Goal: Transaction & Acquisition: Purchase product/service

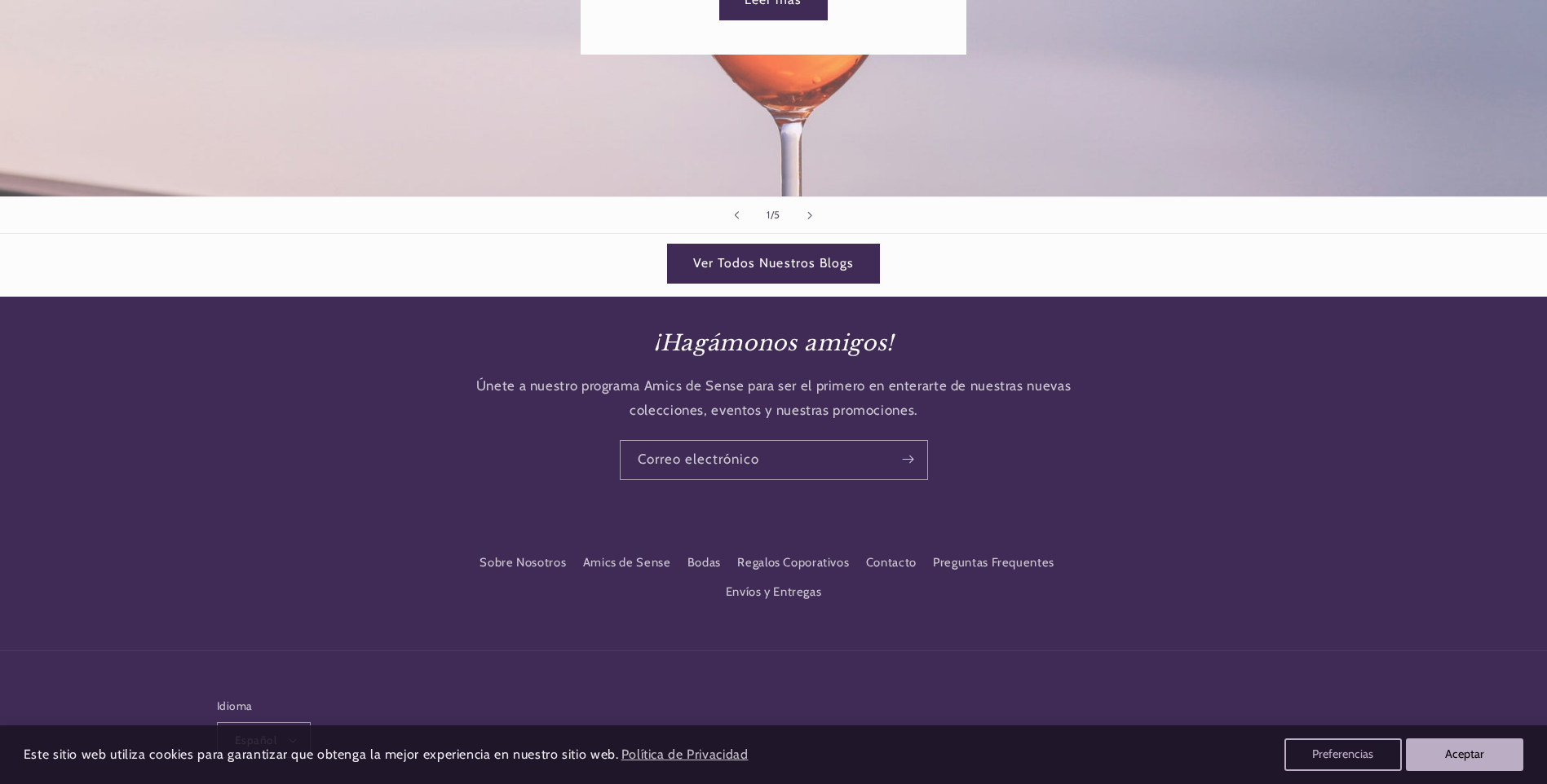
scroll to position [2307, 0]
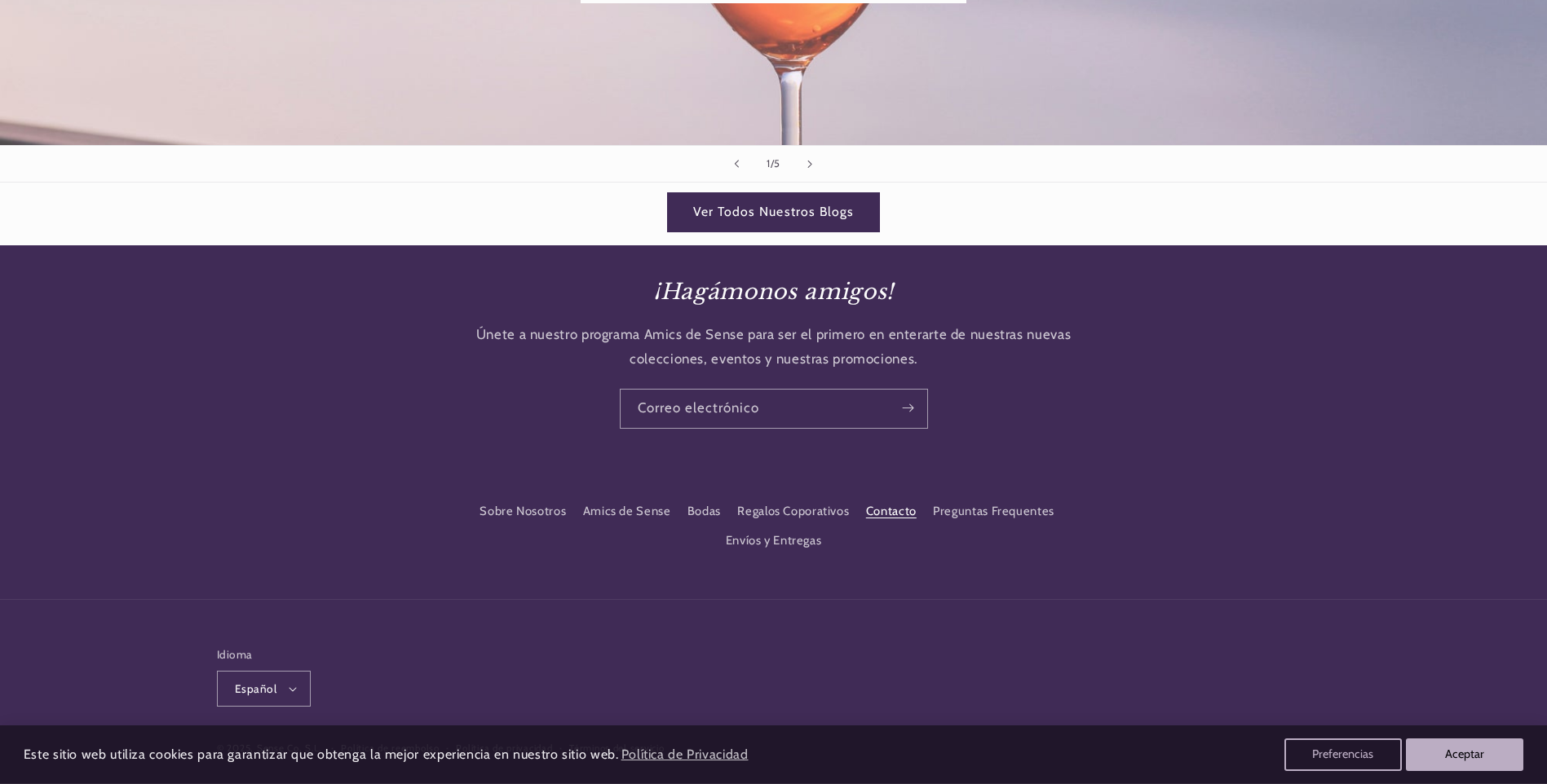
click at [880, 497] on link "Contacto" at bounding box center [891, 512] width 50 height 30
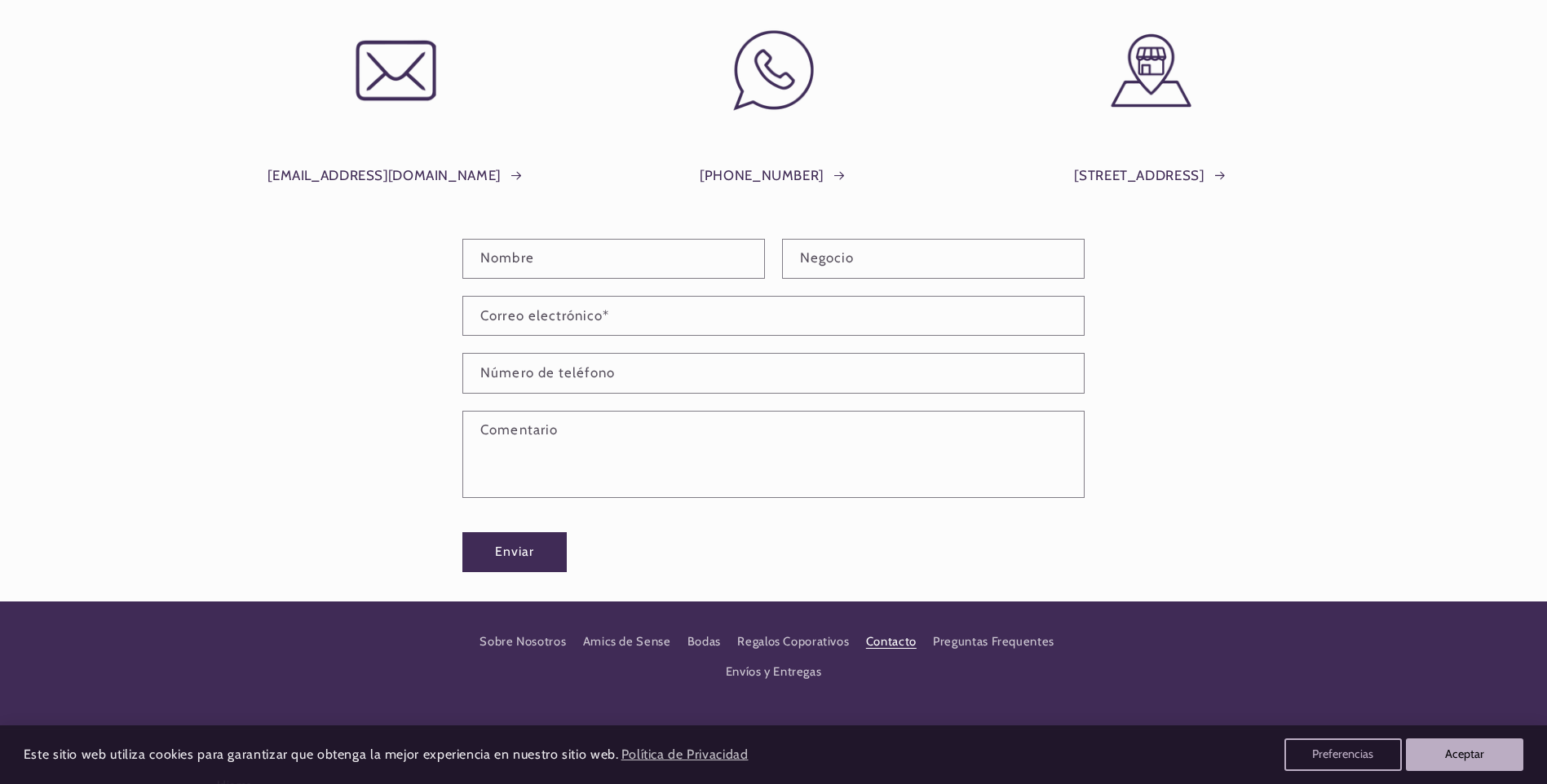
scroll to position [244, 0]
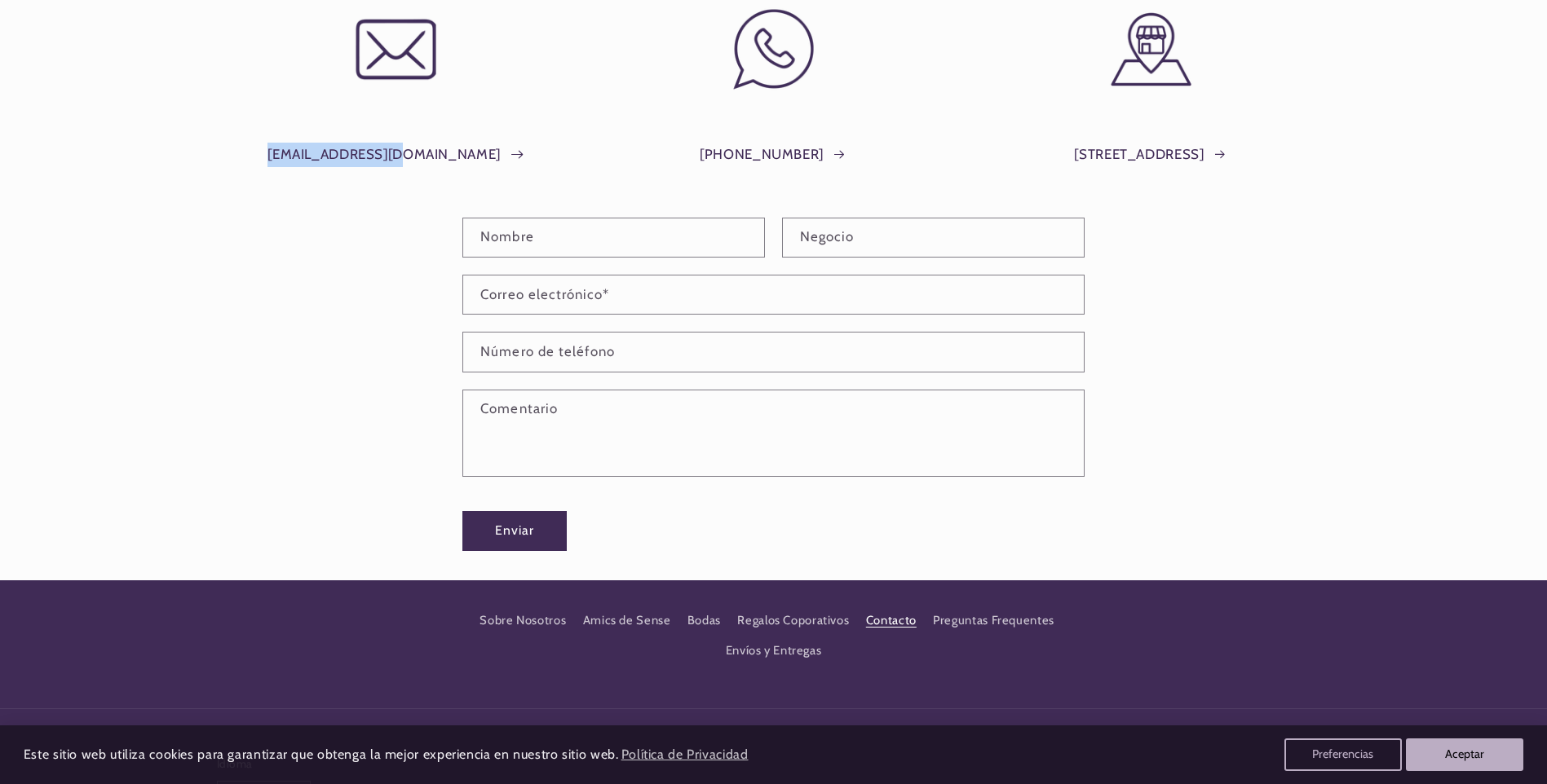
drag, startPoint x: 320, startPoint y: 153, endPoint x: 441, endPoint y: 158, distance: 121.1
click at [441, 158] on div "info@shopsense.eu" at bounding box center [396, 148] width 358 height 80
copy link "info@shopsense.eu"
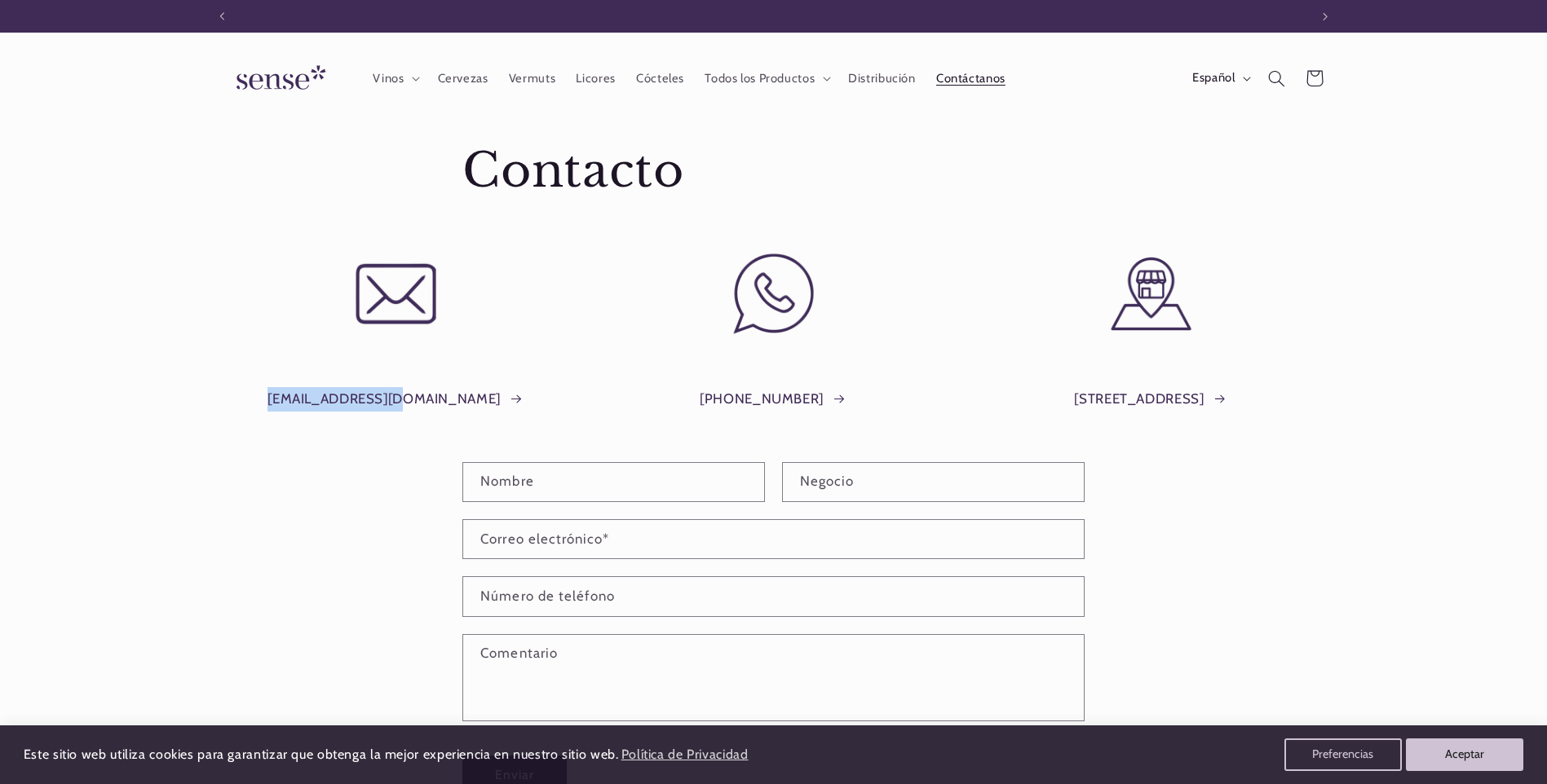
scroll to position [0, 1086]
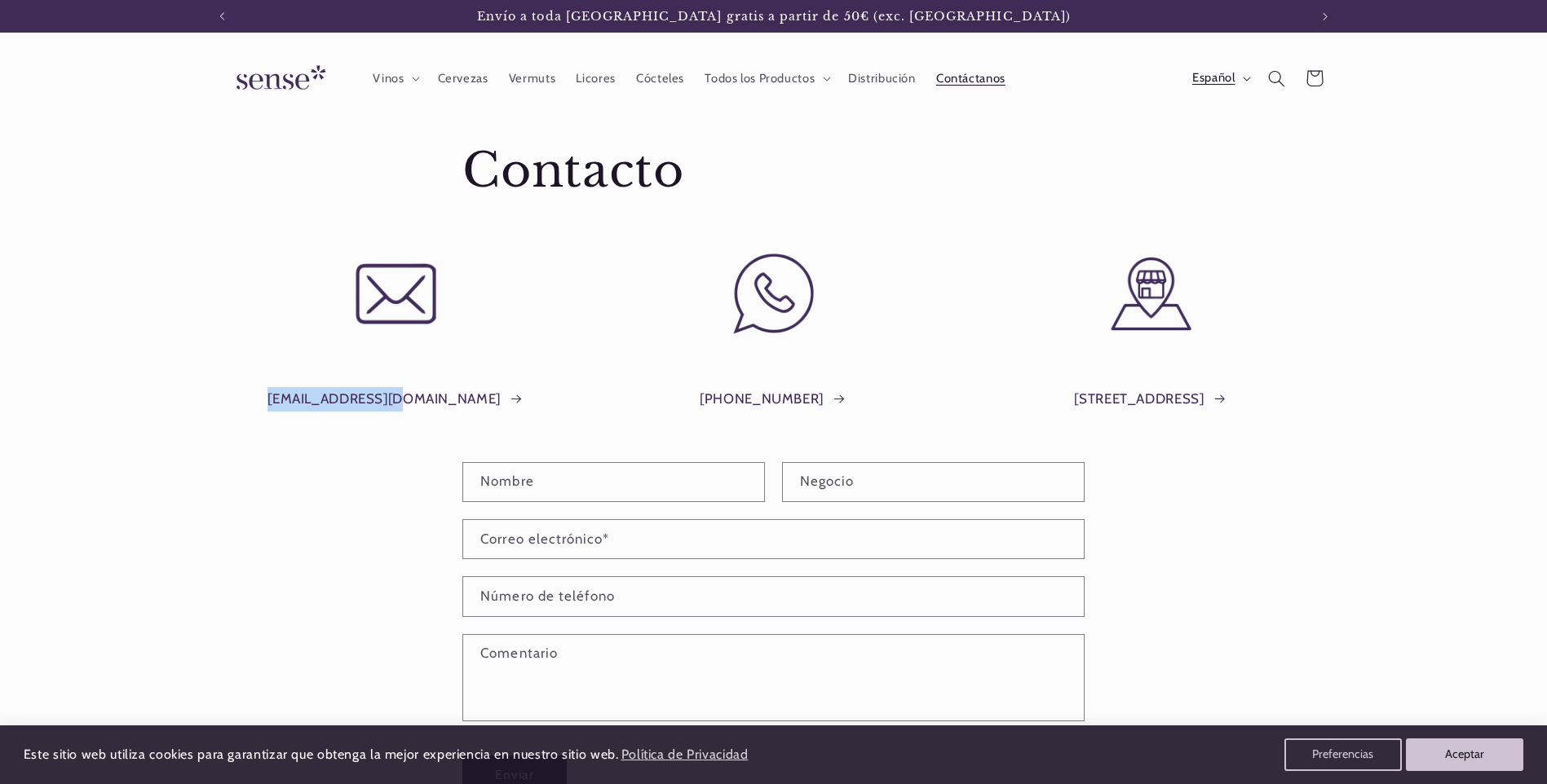
click at [1211, 72] on span "Español" at bounding box center [1213, 78] width 42 height 18
click at [397, 82] on span "Vinos" at bounding box center [388, 78] width 31 height 15
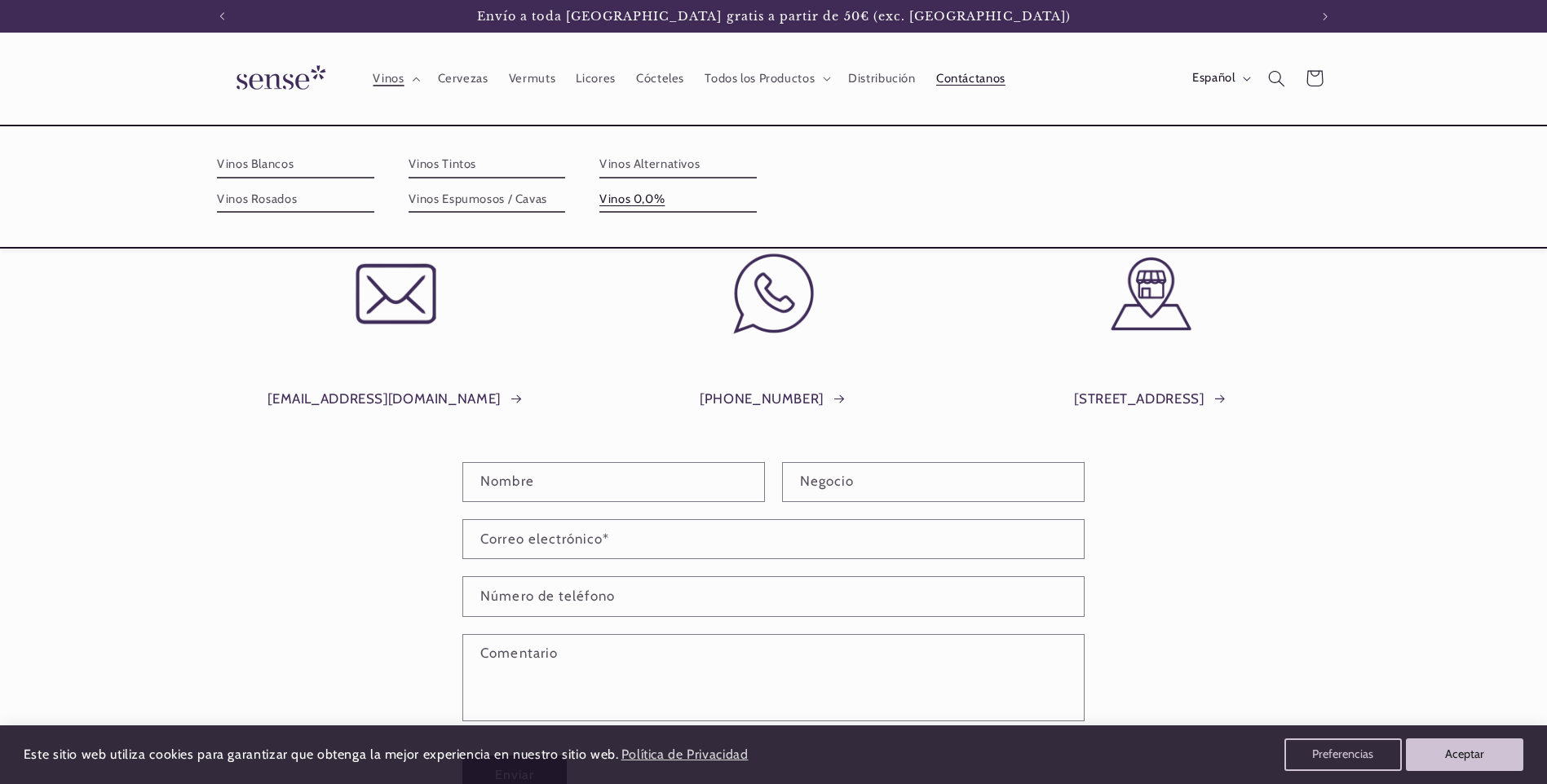
click at [645, 200] on link "Vinos 0,0%" at bounding box center [678, 199] width 158 height 26
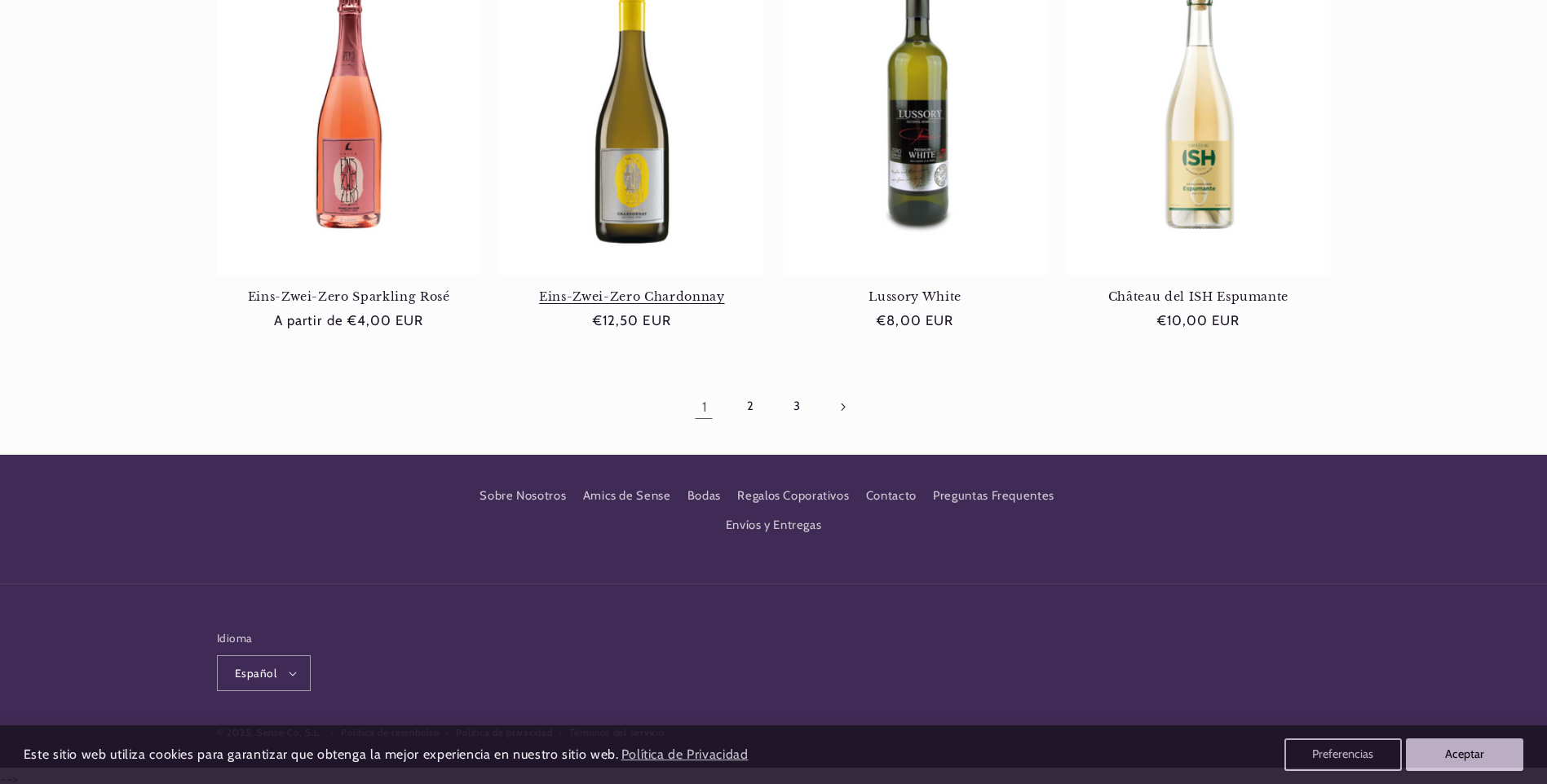
scroll to position [1590, 0]
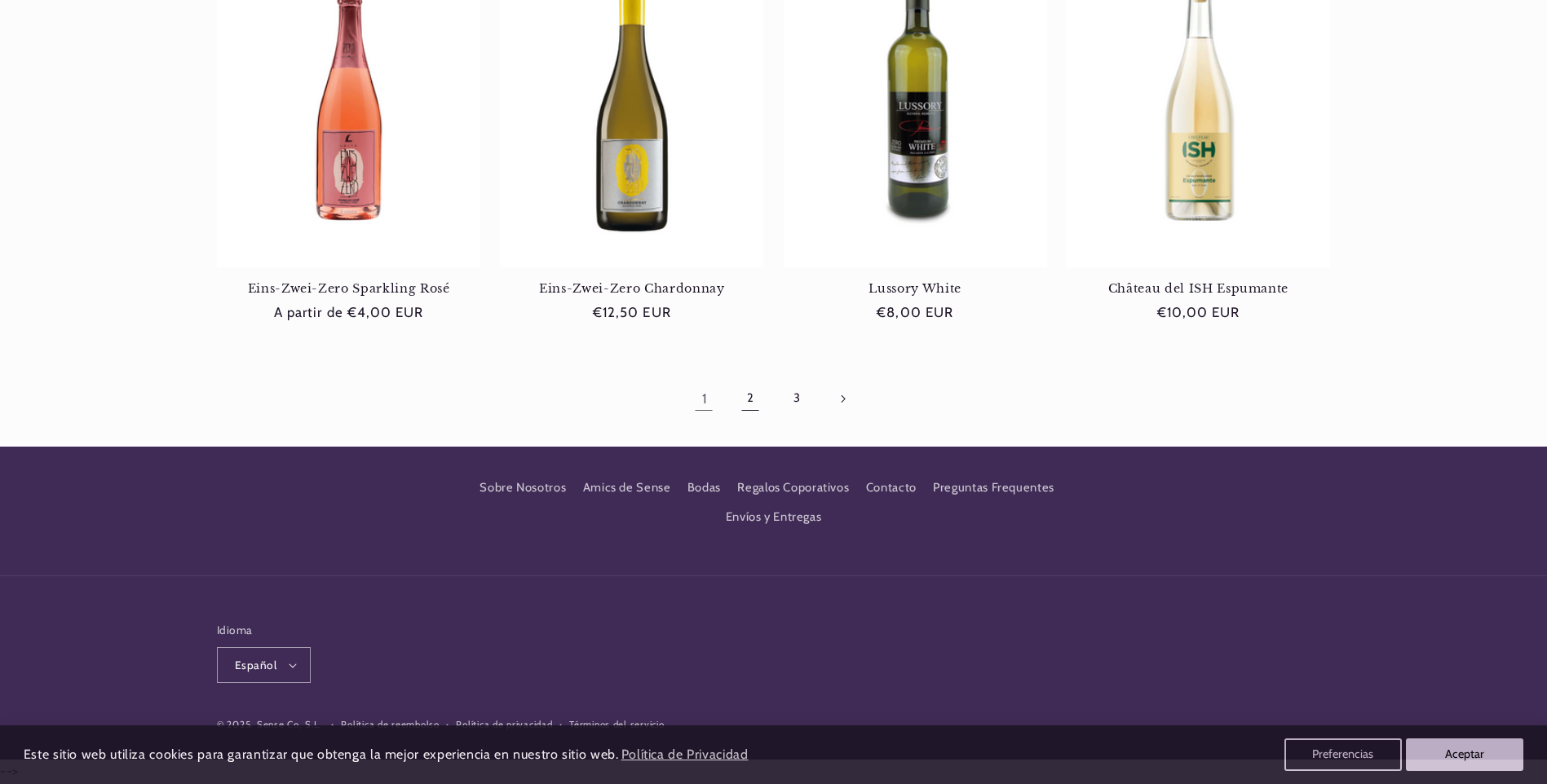
click at [755, 398] on link "2" at bounding box center [750, 398] width 38 height 38
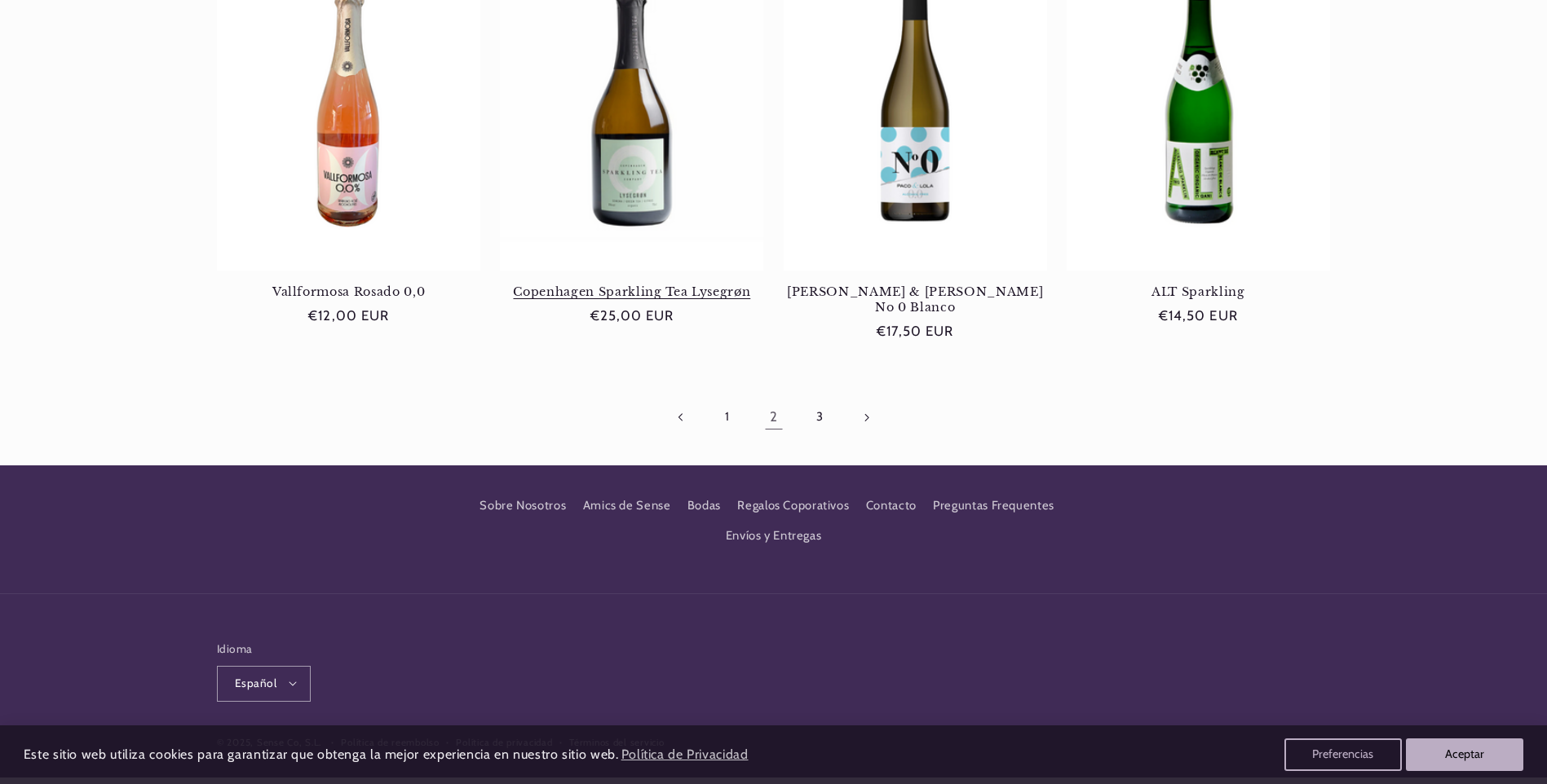
scroll to position [1590, 0]
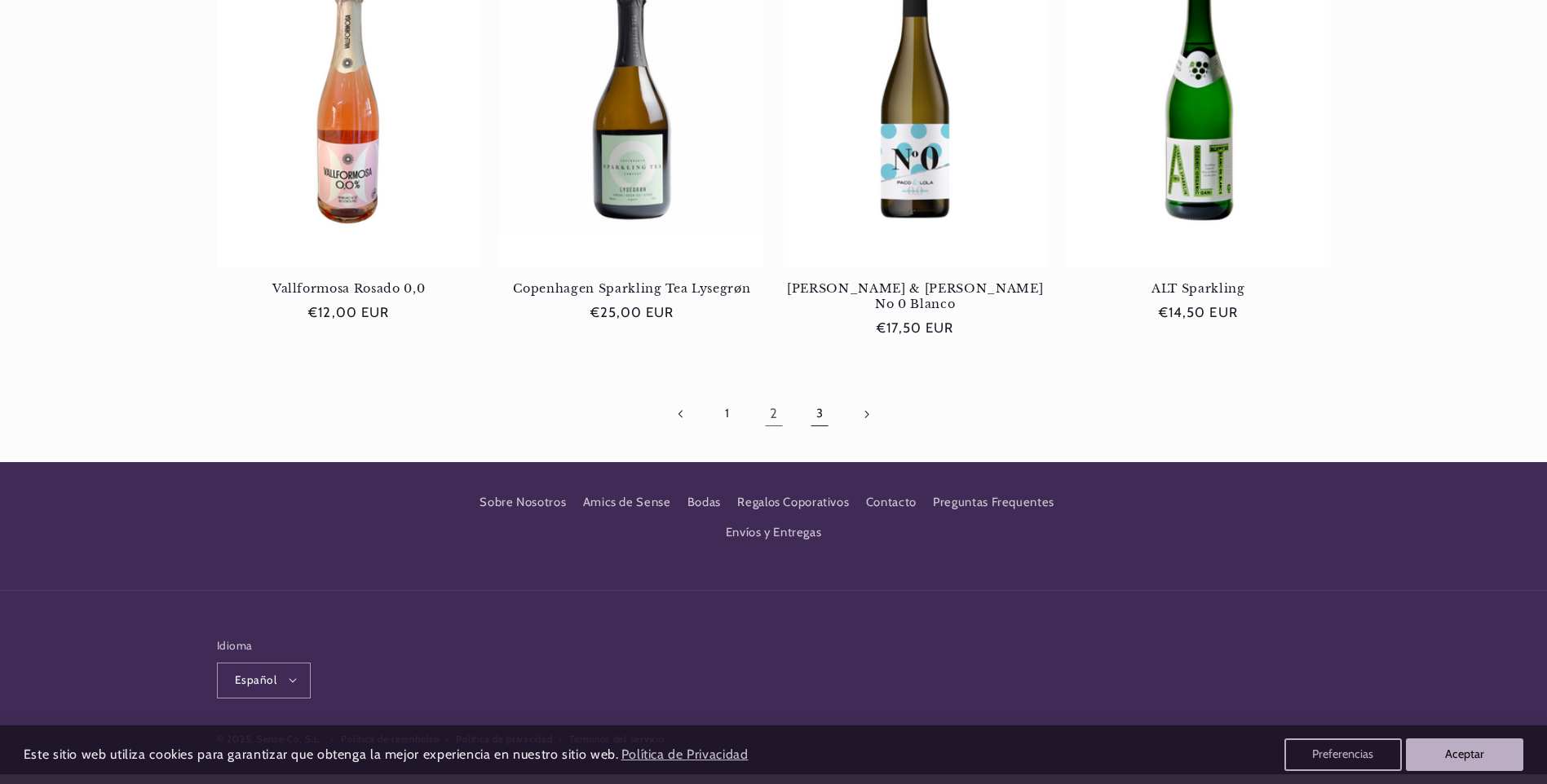
click at [824, 396] on link "3" at bounding box center [819, 415] width 38 height 38
